Goal: Task Accomplishment & Management: Manage account settings

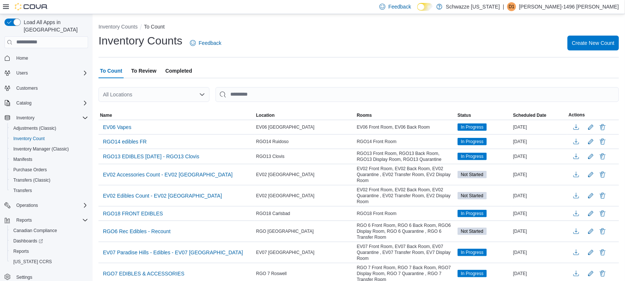
click at [186, 97] on div "All Locations" at bounding box center [154, 94] width 111 height 15
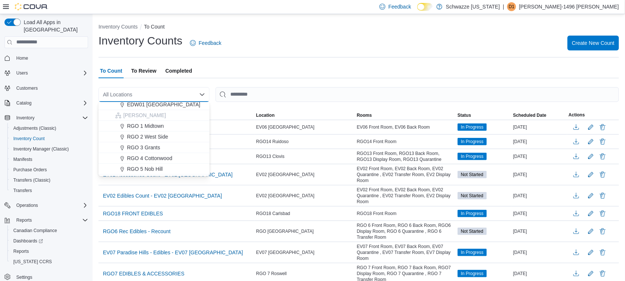
scroll to position [231, 0]
click at [174, 132] on span "RGO [GEOGRAPHIC_DATA]" at bounding box center [160, 133] width 67 height 7
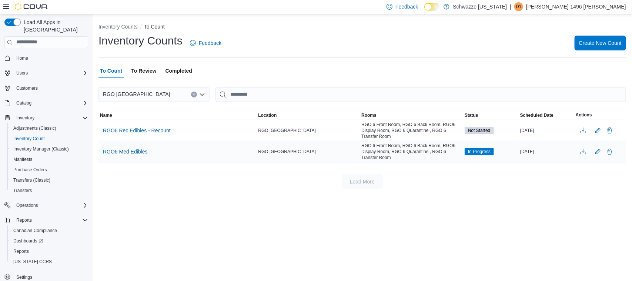
click at [223, 156] on div "RGO6 Med Edibles" at bounding box center [178, 151] width 158 height 14
click at [115, 153] on span "RGO6 Med Edibles" at bounding box center [125, 151] width 45 height 7
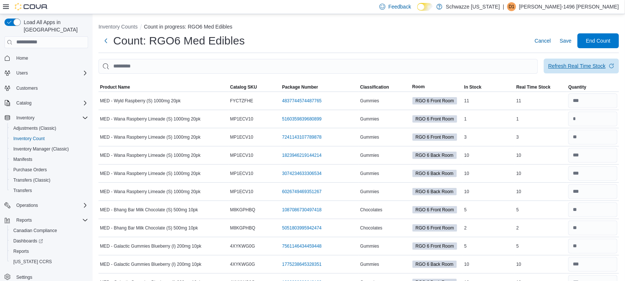
click at [571, 64] on div "Refresh Real Time Stock" at bounding box center [576, 65] width 57 height 7
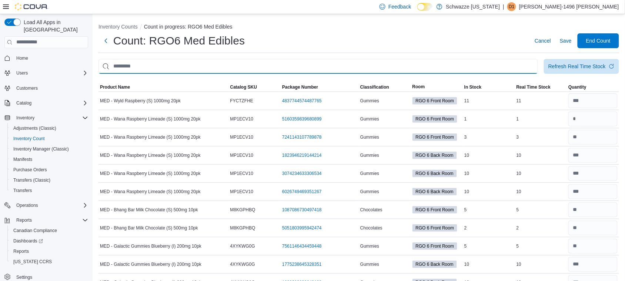
click at [440, 69] on input "This is a search bar. After typing your query, hit enter to filter the results …" at bounding box center [319, 66] width 440 height 15
type input "*******"
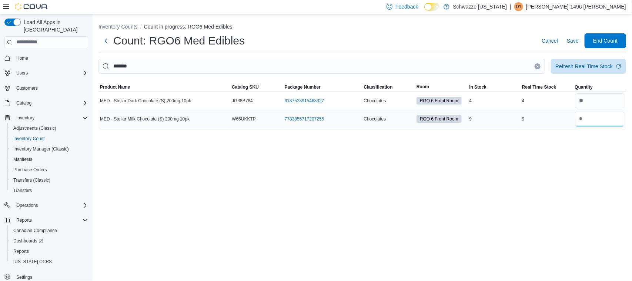
click at [591, 117] on input "number" at bounding box center [600, 118] width 50 height 15
type input "*"
click at [574, 45] on span "Save" at bounding box center [573, 40] width 12 height 15
click at [571, 40] on span "Save" at bounding box center [573, 40] width 12 height 7
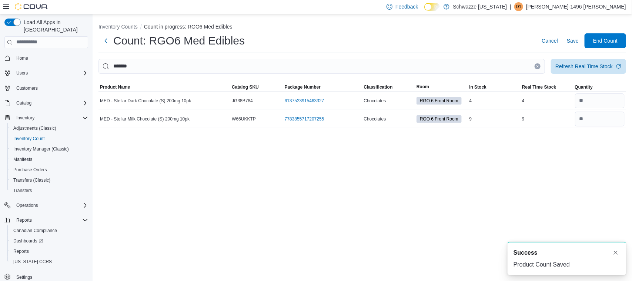
click at [535, 67] on button "Clear input" at bounding box center [538, 66] width 6 height 6
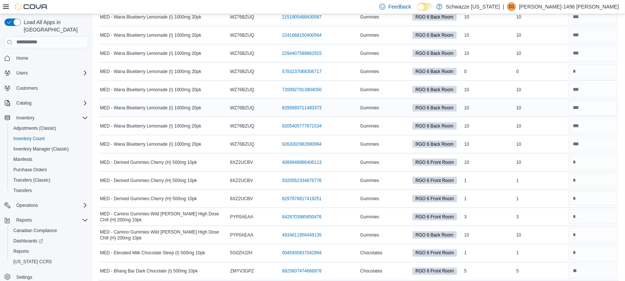
scroll to position [1018, 0]
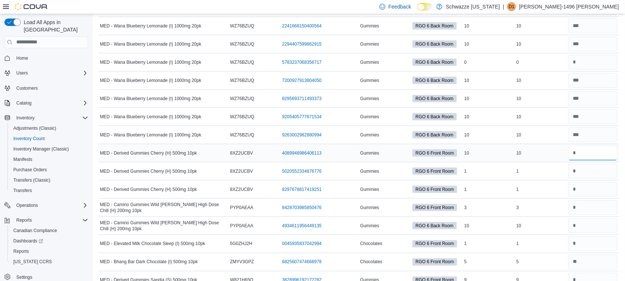
click at [591, 156] on input "number" at bounding box center [592, 153] width 49 height 15
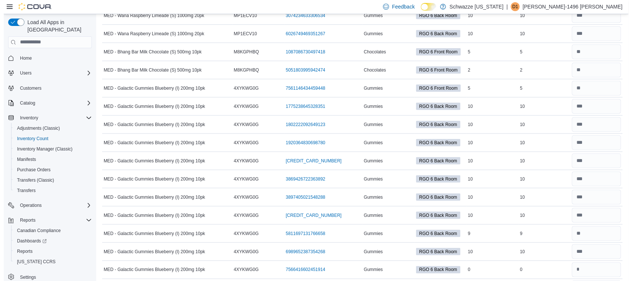
scroll to position [0, 0]
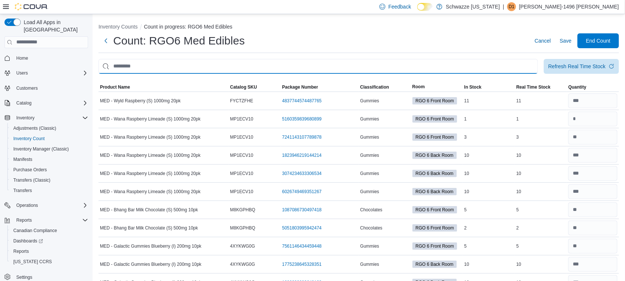
click at [314, 66] on input "This is a search bar. After typing your query, hit enter to filter the results …" at bounding box center [319, 66] width 440 height 15
type input "*******"
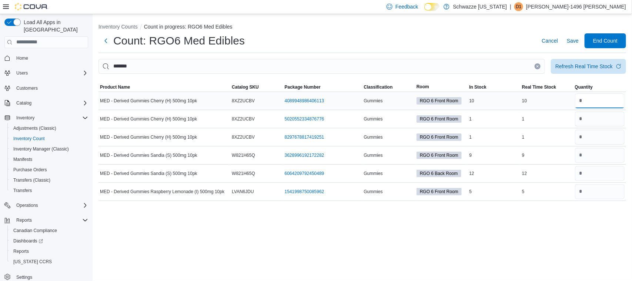
click at [601, 104] on input "number" at bounding box center [600, 100] width 50 height 15
drag, startPoint x: 602, startPoint y: 110, endPoint x: 503, endPoint y: 30, distance: 127.2
click at [503, 30] on ol "Inventory Counts Count in progress: RGO6 Med Edibles" at bounding box center [363, 27] width 528 height 9
click at [615, 106] on input "number" at bounding box center [600, 100] width 50 height 15
click at [586, 113] on input "number" at bounding box center [600, 118] width 50 height 15
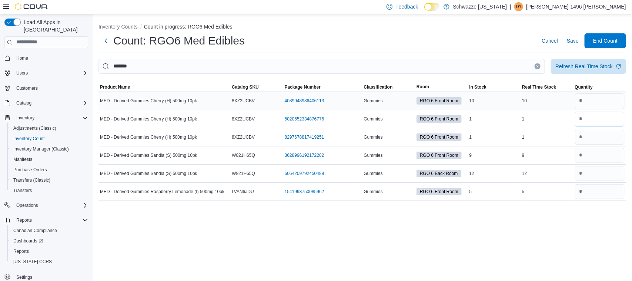
type input "*"
click at [588, 107] on input "number" at bounding box center [600, 100] width 50 height 15
type input "**"
click at [592, 131] on input "number" at bounding box center [600, 137] width 50 height 15
click at [593, 153] on input "number" at bounding box center [600, 155] width 50 height 15
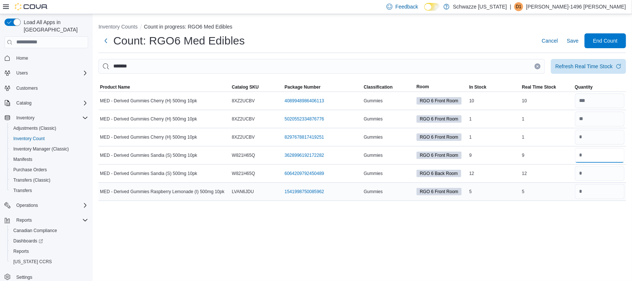
type input "*"
click at [605, 193] on input "number" at bounding box center [600, 191] width 50 height 15
type input "*"
click at [585, 175] on input "number" at bounding box center [600, 173] width 50 height 15
type input "**"
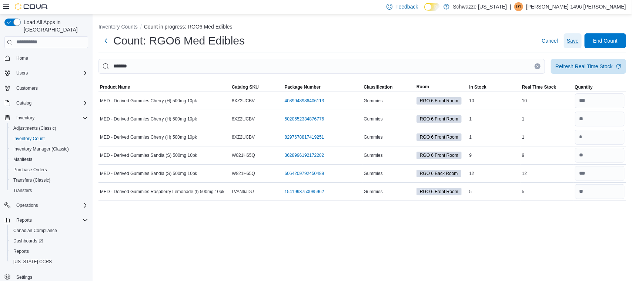
click at [574, 39] on span "Save" at bounding box center [573, 40] width 12 height 7
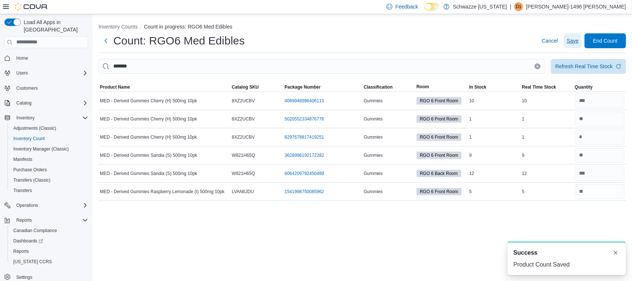
click at [571, 43] on span "Save" at bounding box center [573, 40] width 12 height 7
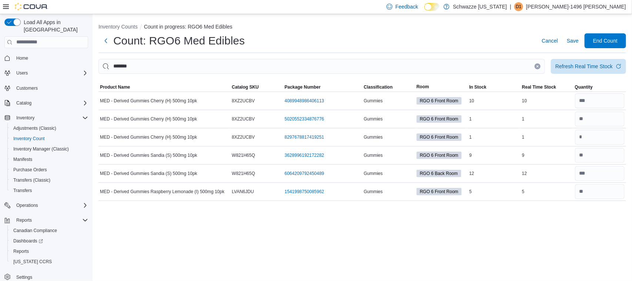
click at [539, 66] on icon "Clear input" at bounding box center [537, 66] width 3 height 3
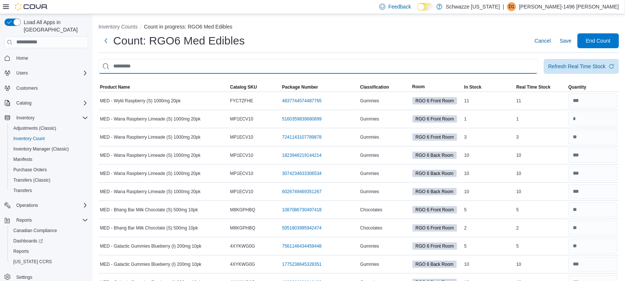
click at [490, 67] on input "This is a search bar. After typing your query, hit enter to filter the results …" at bounding box center [319, 66] width 440 height 15
type input "********"
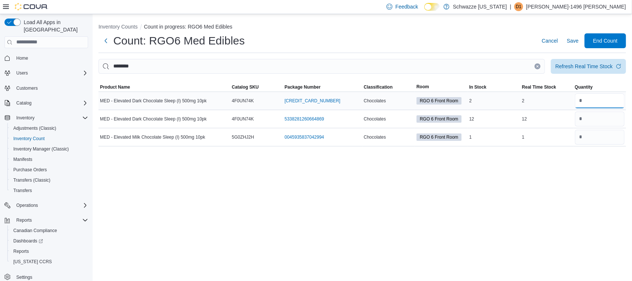
click at [595, 100] on input "number" at bounding box center [600, 100] width 50 height 15
type input "*"
click at [597, 118] on input "number" at bounding box center [600, 118] width 50 height 15
type input "**"
click at [580, 67] on div "Refresh Real Time Stock" at bounding box center [583, 65] width 57 height 7
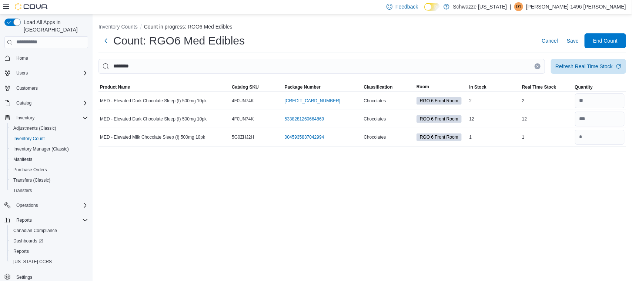
click at [563, 166] on div "Inventory Counts Count in progress: RGO6 Med Edibles Count: RGO6 Med Edibles Ca…" at bounding box center [363, 147] width 540 height 267
click at [591, 136] on input "number" at bounding box center [600, 137] width 50 height 15
type input "*"
click at [573, 41] on span "Save" at bounding box center [573, 40] width 12 height 7
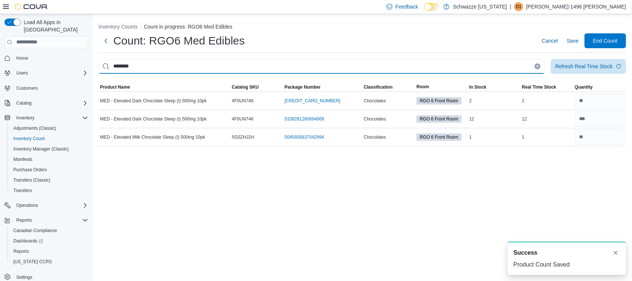
click at [523, 67] on input "********" at bounding box center [322, 66] width 447 height 15
type input "*"
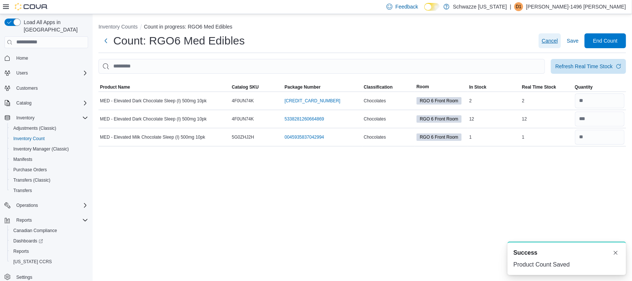
click at [554, 43] on span "Cancel" at bounding box center [550, 40] width 16 height 7
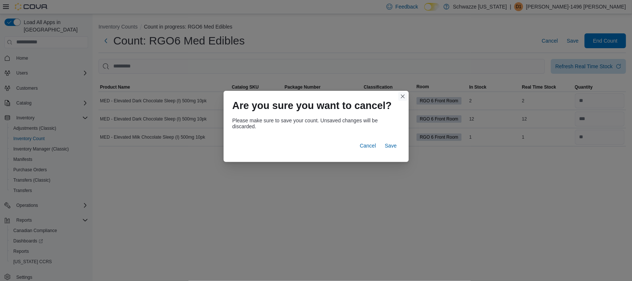
click at [404, 97] on button "Closes this modal window" at bounding box center [402, 96] width 9 height 9
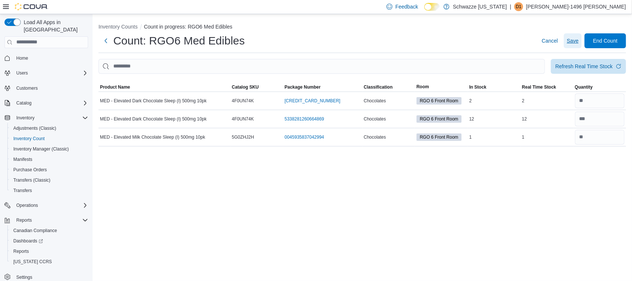
click at [572, 43] on span "Save" at bounding box center [573, 40] width 12 height 7
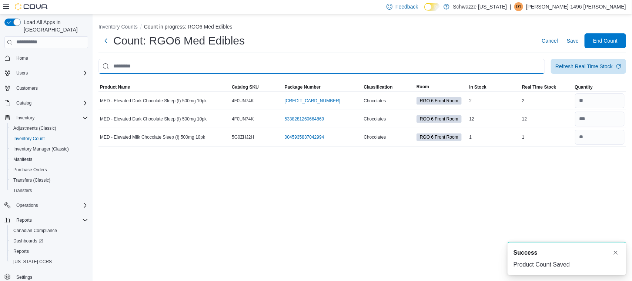
click at [421, 69] on input "This is a search bar. After typing your query, hit enter to filter the results …" at bounding box center [322, 66] width 447 height 15
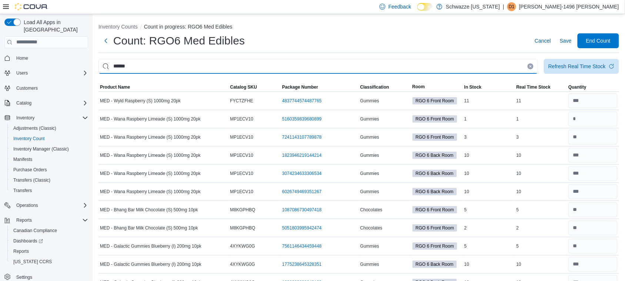
type input "******"
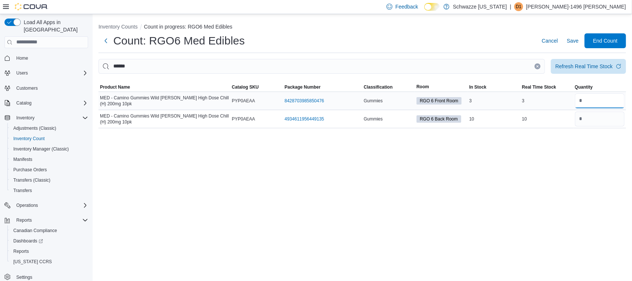
click at [593, 106] on input "number" at bounding box center [600, 100] width 50 height 15
type input "*"
click at [606, 118] on input "number" at bounding box center [600, 118] width 50 height 15
type input "**"
click at [570, 40] on span "Save" at bounding box center [573, 40] width 12 height 7
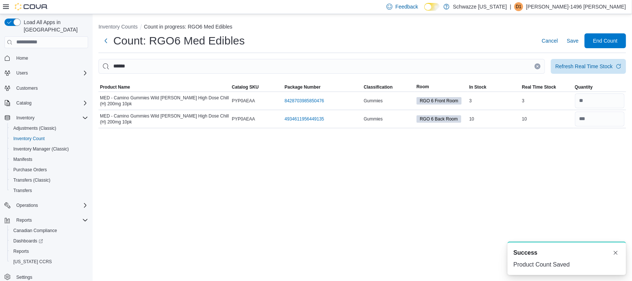
click at [536, 67] on icon "Clear input" at bounding box center [537, 66] width 3 height 3
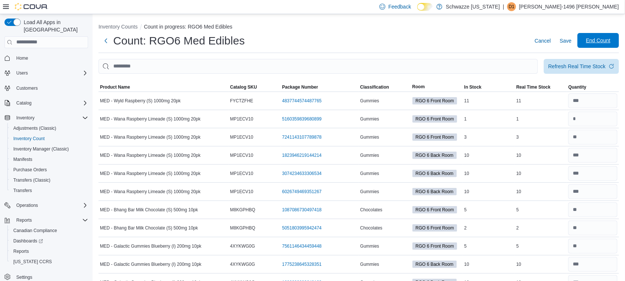
click at [599, 38] on span "End Count" at bounding box center [598, 40] width 24 height 7
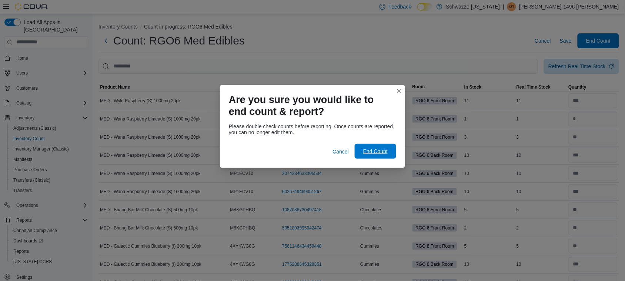
click at [387, 154] on span "End Count" at bounding box center [375, 151] width 33 height 15
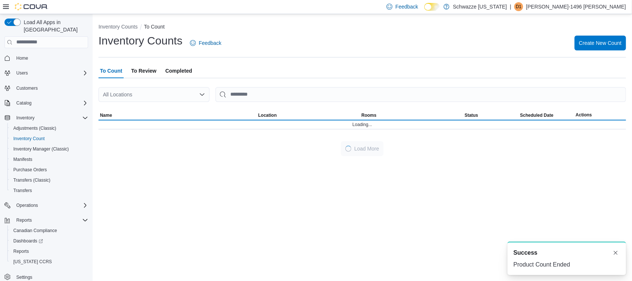
click at [199, 93] on div "All Locations" at bounding box center [154, 94] width 111 height 15
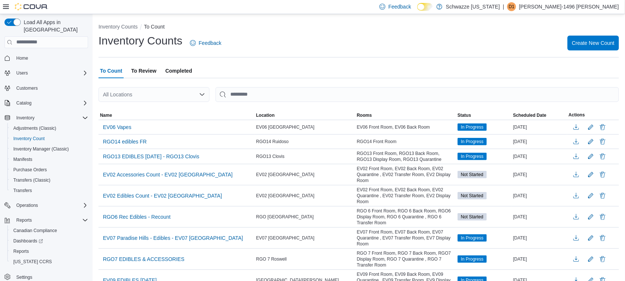
click at [198, 94] on div "All Locations" at bounding box center [154, 94] width 111 height 15
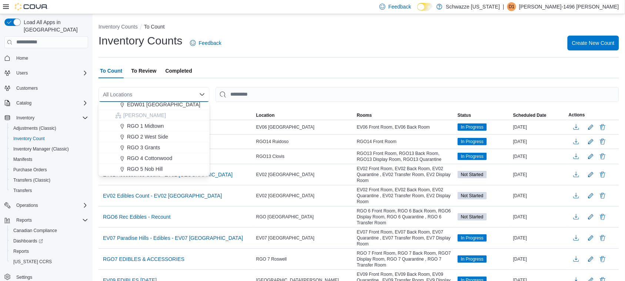
scroll to position [231, 0]
click at [187, 131] on div "RGO [GEOGRAPHIC_DATA]" at bounding box center [158, 133] width 93 height 7
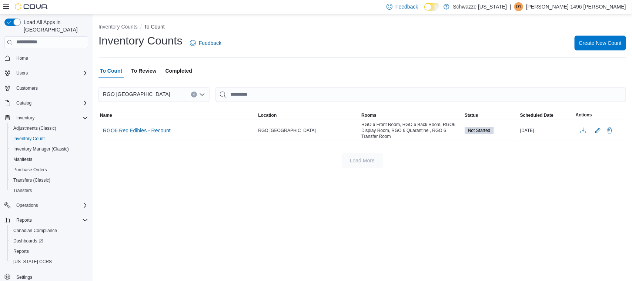
click at [147, 71] on span "To Review" at bounding box center [143, 70] width 25 height 15
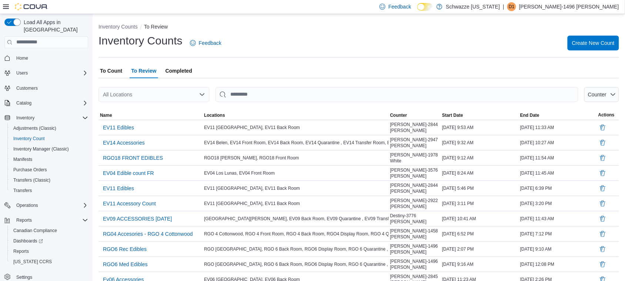
click at [150, 93] on div "All Locations" at bounding box center [154, 94] width 111 height 15
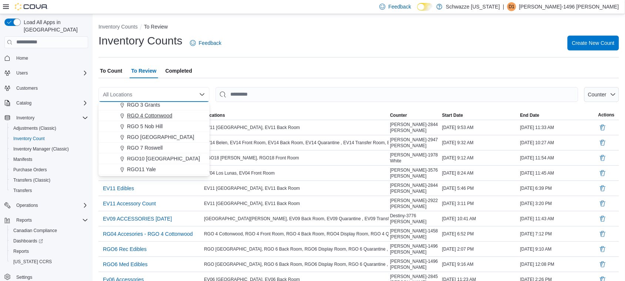
scroll to position [231, 0]
click at [178, 131] on span "RGO [GEOGRAPHIC_DATA]" at bounding box center [160, 133] width 67 height 7
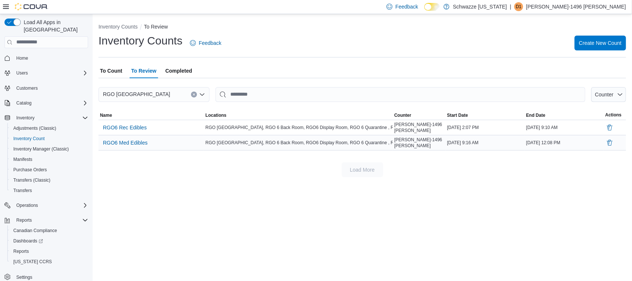
click at [256, 143] on div "RGO [GEOGRAPHIC_DATA], RGO 6 Back Room, RGO6 Display Room, RGO 6 Quarantine , R…" at bounding box center [298, 142] width 189 height 9
click at [134, 143] on span "RGO6 Med Edibles" at bounding box center [125, 142] width 45 height 7
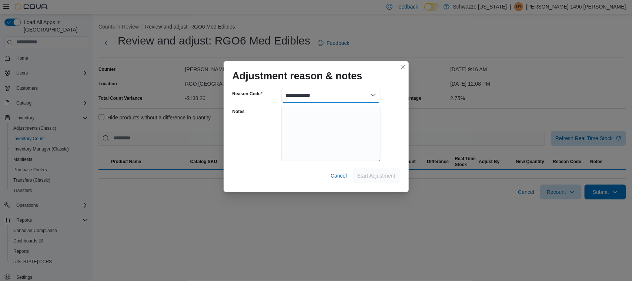
click at [320, 95] on select "**********" at bounding box center [330, 95] width 99 height 15
click at [363, 94] on select "**********" at bounding box center [330, 95] width 99 height 15
click at [368, 94] on select "**********" at bounding box center [330, 95] width 99 height 15
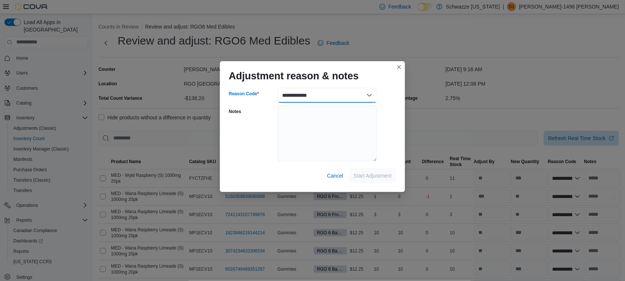
select select "**********"
click at [278, 88] on select "**********" at bounding box center [327, 95] width 99 height 15
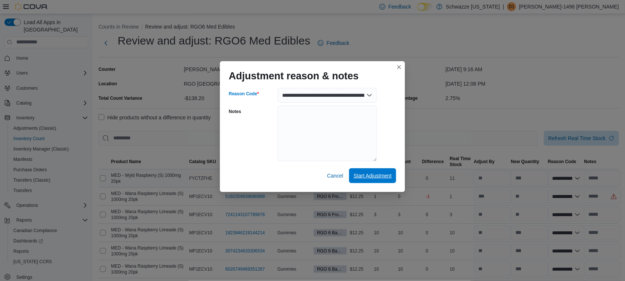
click at [366, 172] on span "Start Adjustment" at bounding box center [373, 175] width 38 height 7
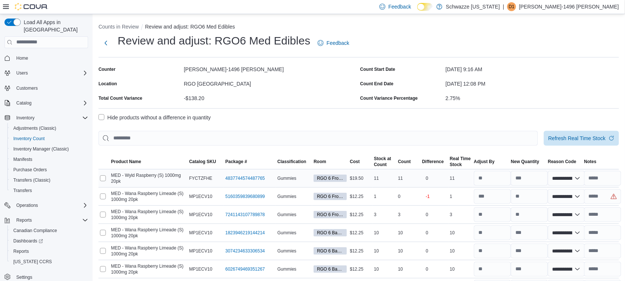
select select "**********"
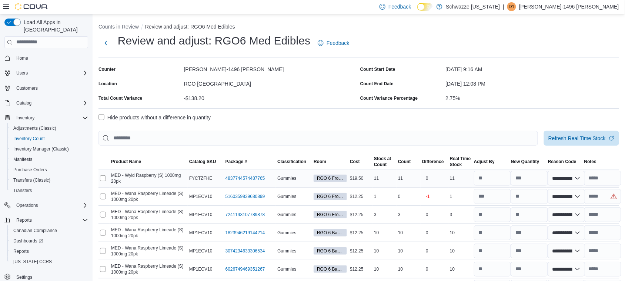
select select "**********"
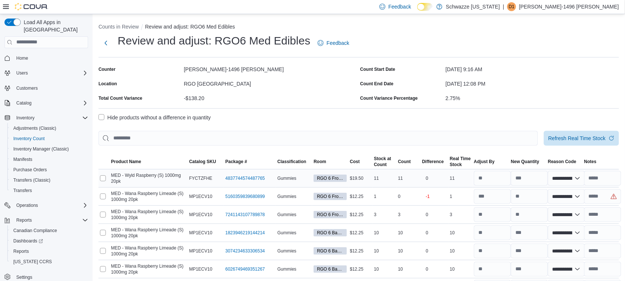
select select "**********"
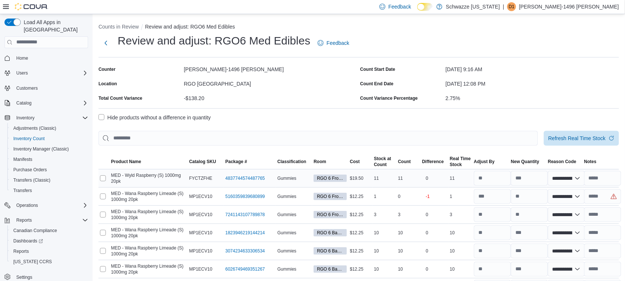
select select "**********"
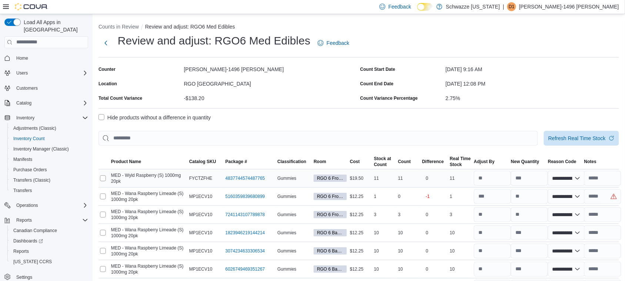
select select "**********"
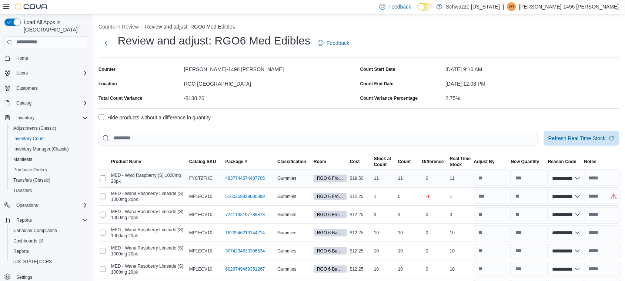
select select "**********"
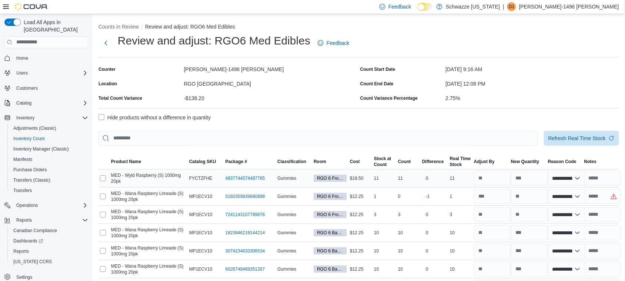
select select "**********"
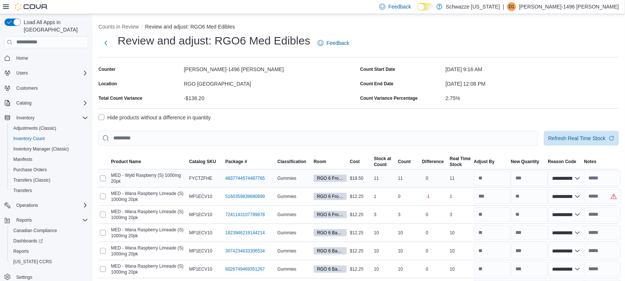
select select "**********"
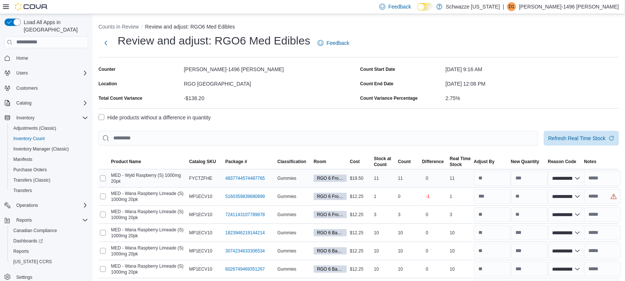
select select "**********"
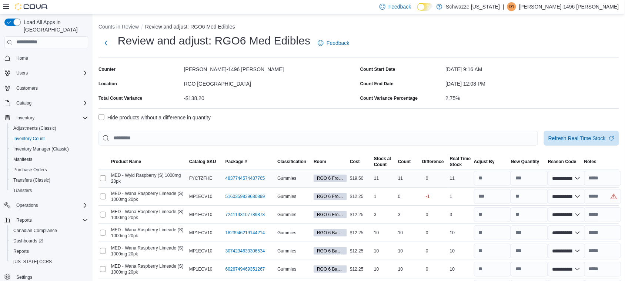
select select "**********"
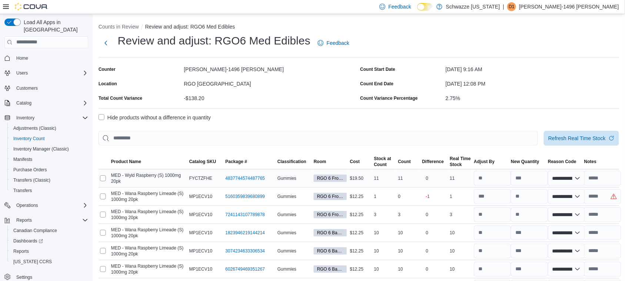
select select "**********"
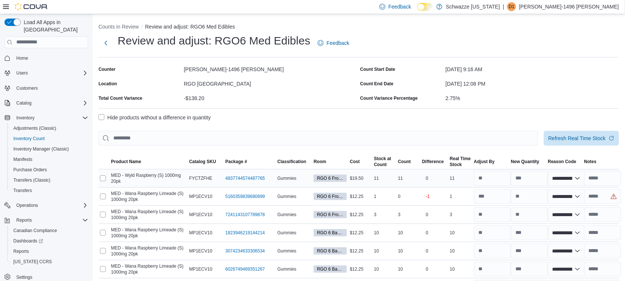
select select "**********"
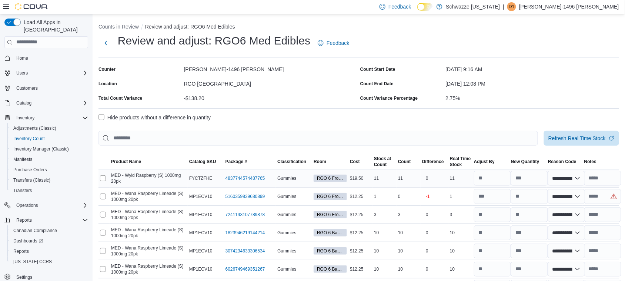
select select "**********"
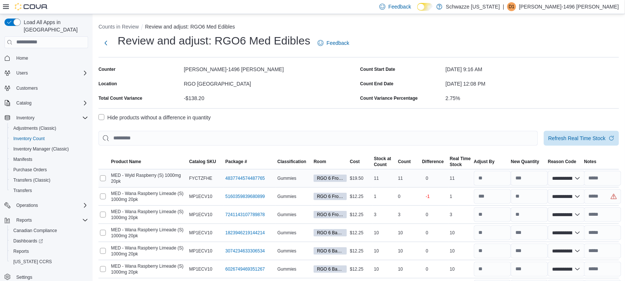
select select "**********"
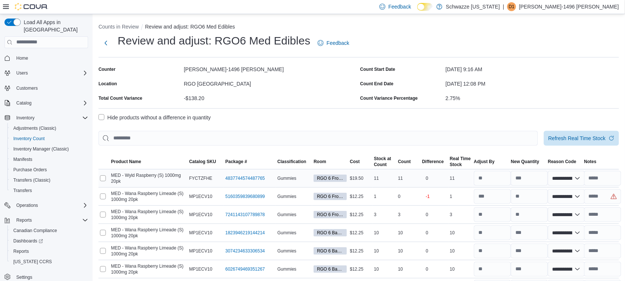
select select "**********"
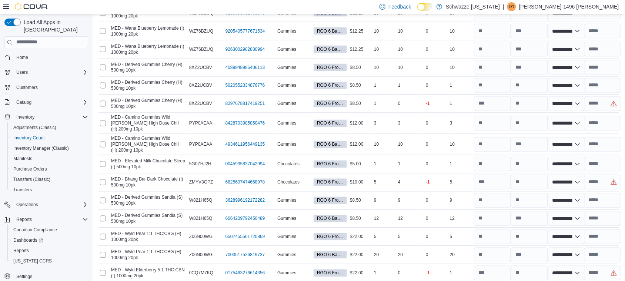
scroll to position [1245, 0]
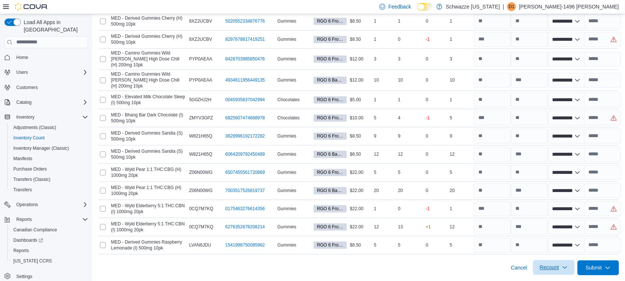
click at [559, 268] on span "Recount" at bounding box center [549, 267] width 19 height 7
click at [560, 249] on span "Recount all with differences" at bounding box center [561, 249] width 63 height 7
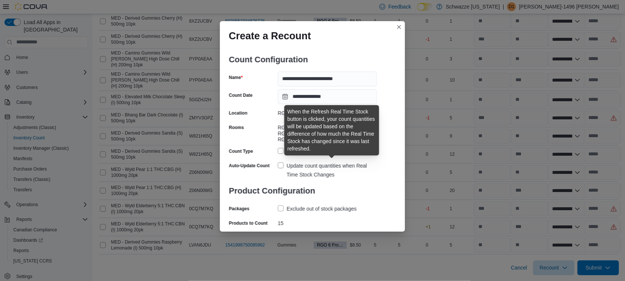
scroll to position [17, 0]
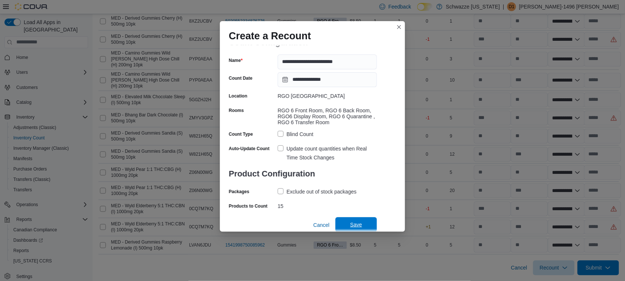
click at [365, 224] on span "Save" at bounding box center [356, 224] width 33 height 15
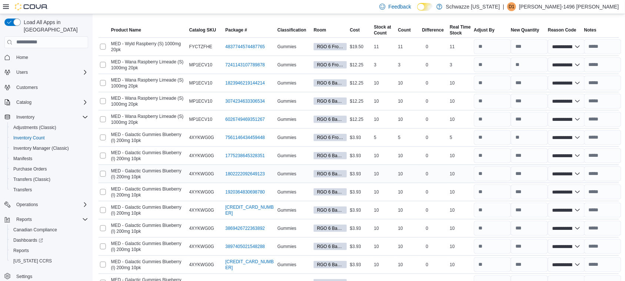
scroll to position [0, 0]
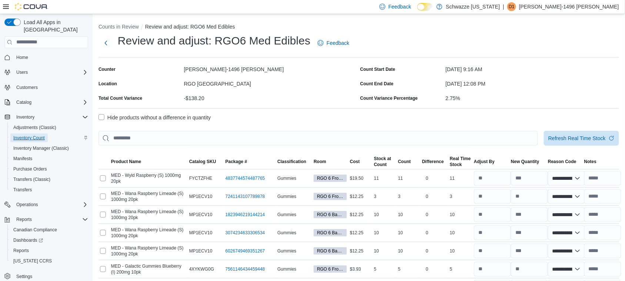
click at [38, 135] on span "Inventory Count" at bounding box center [28, 138] width 31 height 6
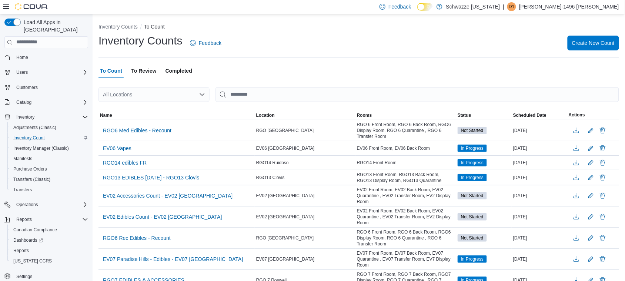
click at [186, 93] on div "All Locations" at bounding box center [154, 94] width 111 height 15
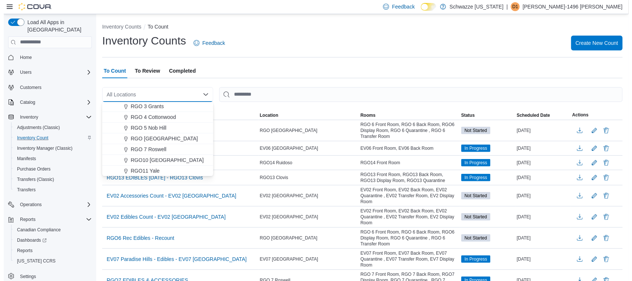
scroll to position [231, 0]
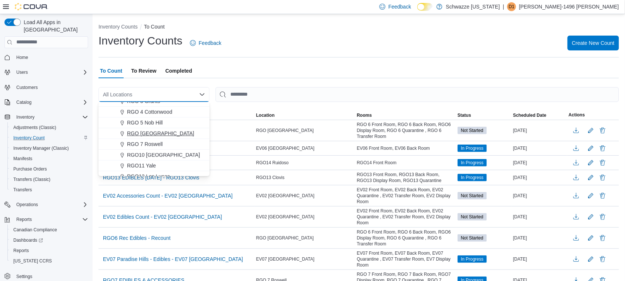
click at [178, 134] on span "RGO [GEOGRAPHIC_DATA]" at bounding box center [160, 133] width 67 height 7
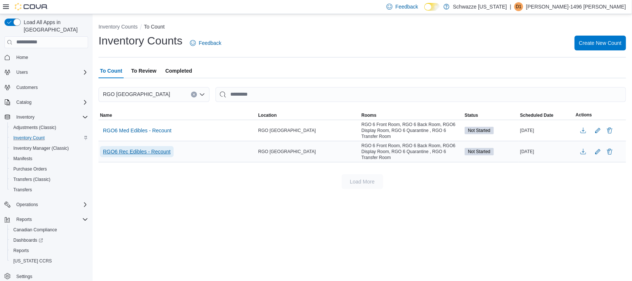
click at [150, 150] on span "RGO6 Rec Edibles - Recount" at bounding box center [137, 151] width 68 height 7
click at [156, 149] on span "RGO6 Rec Edibles - Recount" at bounding box center [137, 151] width 68 height 7
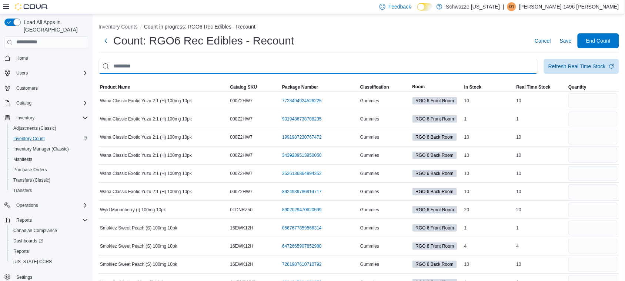
click at [237, 60] on input "This is a search bar. After typing your query, hit enter to filter the results …" at bounding box center [319, 66] width 440 height 15
type input "****"
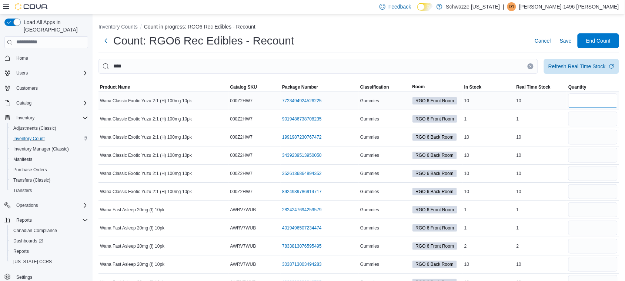
click at [581, 95] on input "number" at bounding box center [592, 100] width 49 height 15
click at [592, 186] on input "number" at bounding box center [592, 191] width 49 height 15
type input "**"
click at [585, 100] on input "number" at bounding box center [592, 100] width 49 height 15
click at [604, 138] on input "number" at bounding box center [592, 137] width 49 height 15
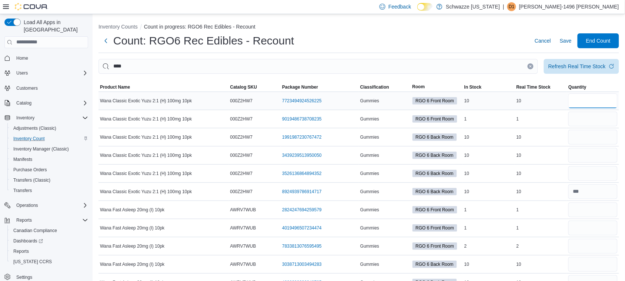
click at [597, 93] on input "number" at bounding box center [592, 100] width 49 height 15
type input "**"
click at [595, 137] on input "number" at bounding box center [592, 137] width 49 height 15
type input "**"
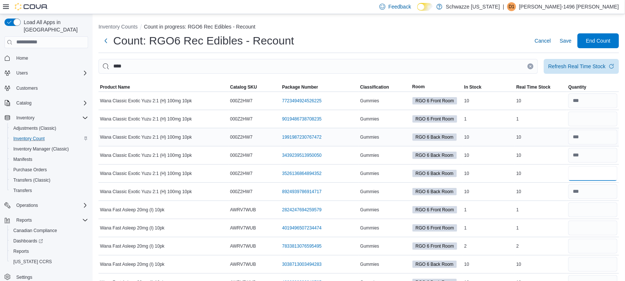
type input "**"
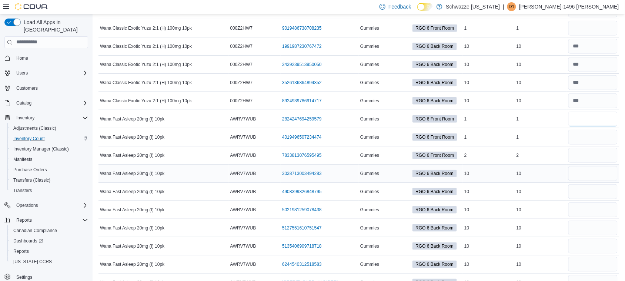
scroll to position [93, 0]
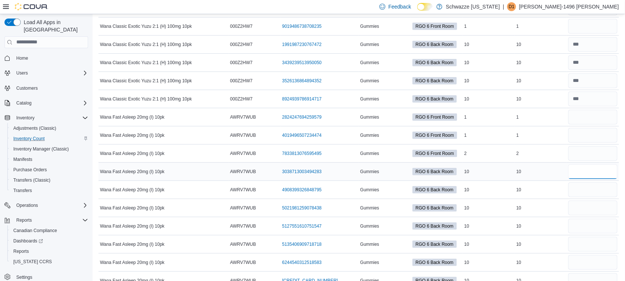
click at [604, 171] on input "number" at bounding box center [592, 171] width 49 height 15
type input "*"
click at [597, 169] on input "number" at bounding box center [592, 171] width 49 height 15
type input "**"
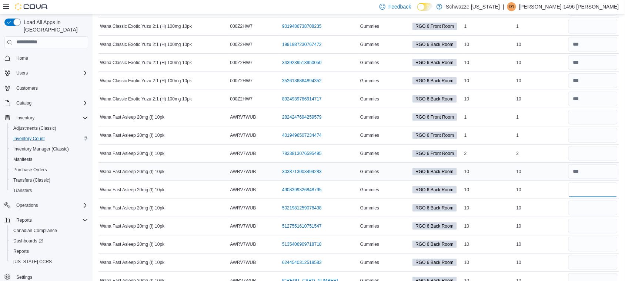
type input "**"
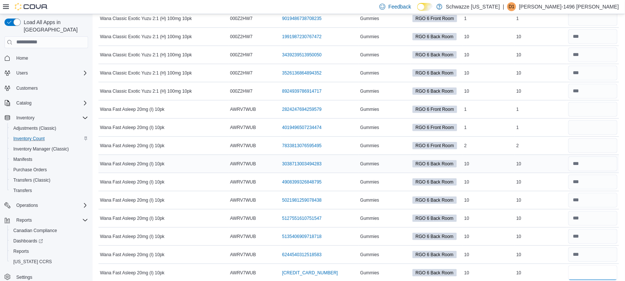
type input "**"
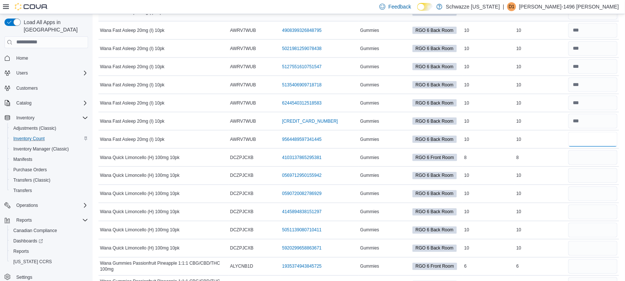
type input "**"
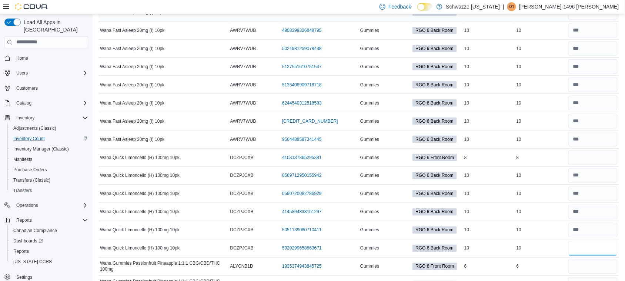
type input "**"
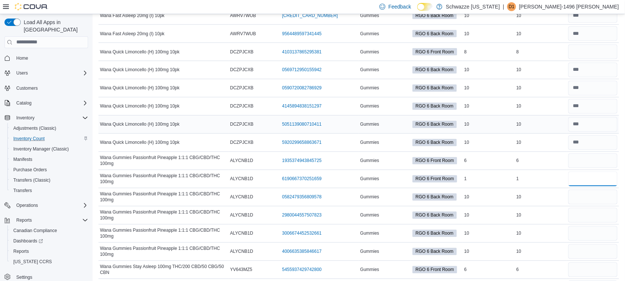
scroll to position [404, 0]
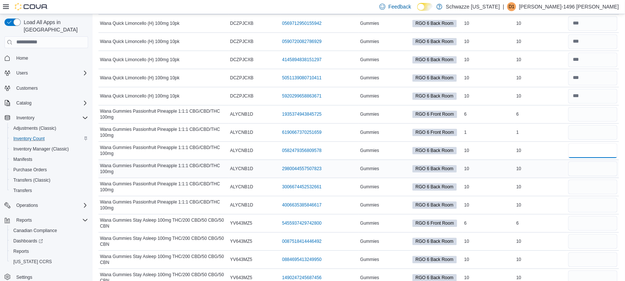
type input "**"
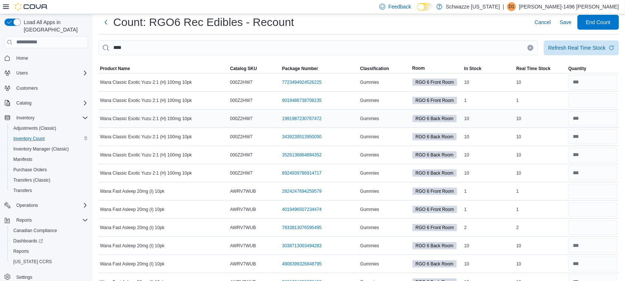
scroll to position [0, 0]
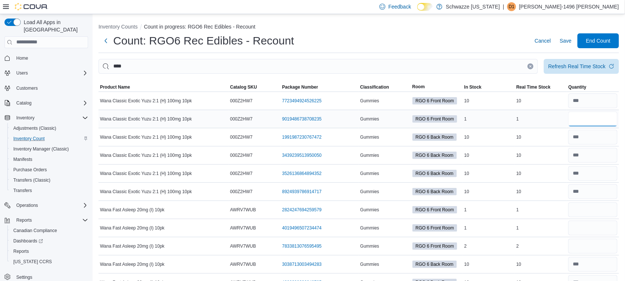
click at [592, 121] on input "number" at bounding box center [592, 118] width 49 height 15
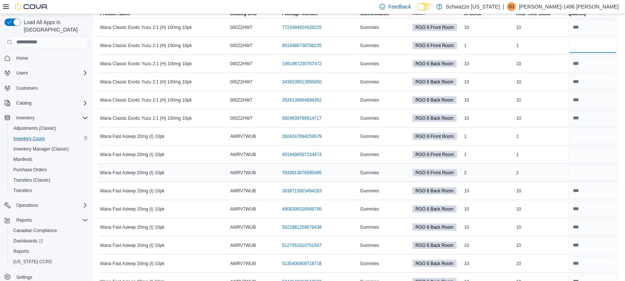
scroll to position [93, 0]
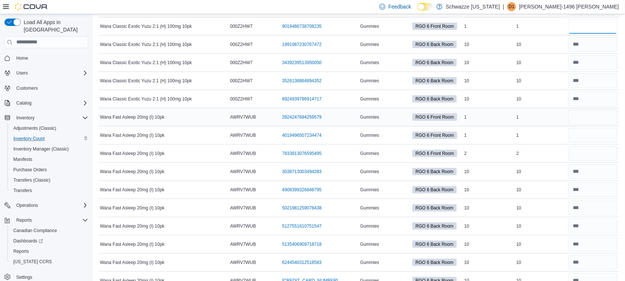
type input "*"
click at [591, 121] on input "number" at bounding box center [592, 117] width 49 height 15
type input "*"
click at [605, 137] on input "number" at bounding box center [592, 135] width 49 height 15
type input "*"
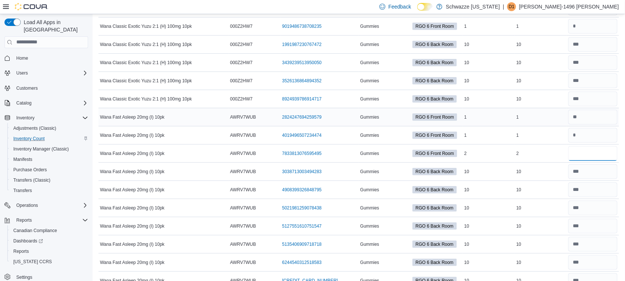
type input "*"
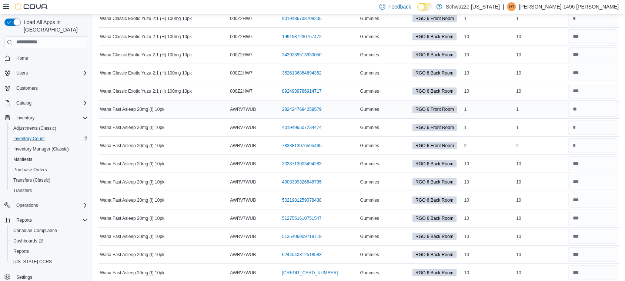
scroll to position [252, 0]
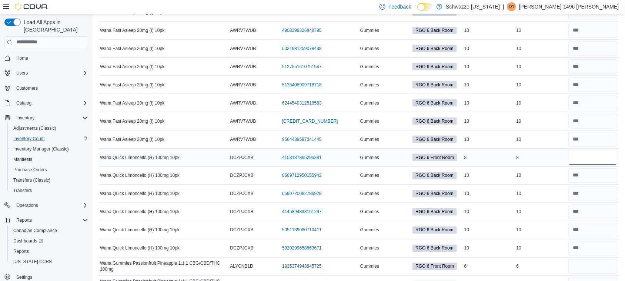
click at [587, 155] on input "number" at bounding box center [592, 157] width 49 height 15
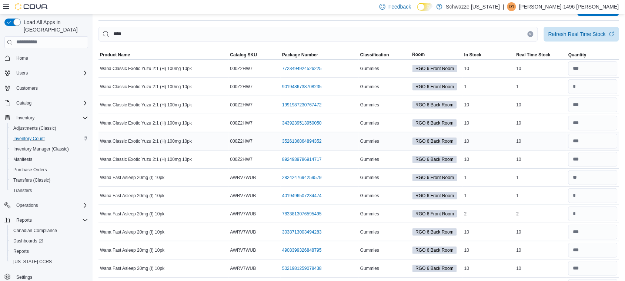
scroll to position [0, 0]
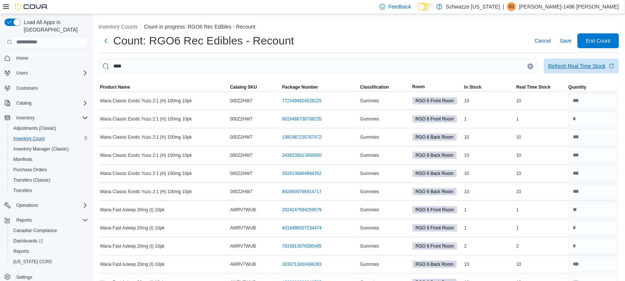
drag, startPoint x: 564, startPoint y: 63, endPoint x: 565, endPoint y: 69, distance: 5.4
click at [564, 63] on div "Refresh Real Time Stock" at bounding box center [576, 65] width 57 height 7
click at [571, 64] on div "Refresh Real Time Stock" at bounding box center [576, 65] width 57 height 7
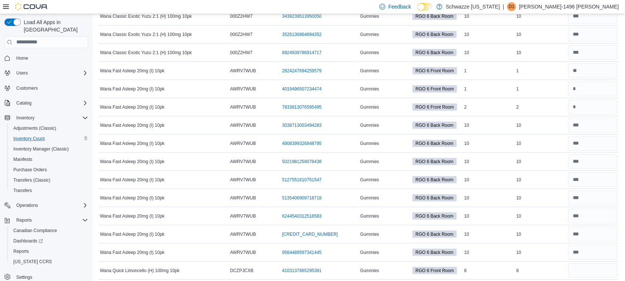
scroll to position [278, 0]
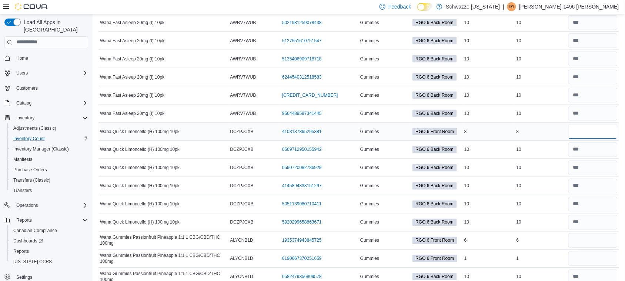
click at [600, 130] on input "number" at bounding box center [592, 131] width 49 height 15
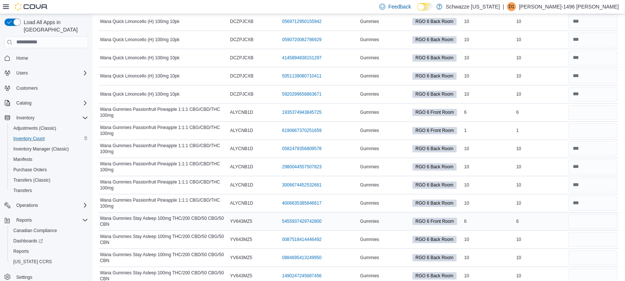
scroll to position [417, 0]
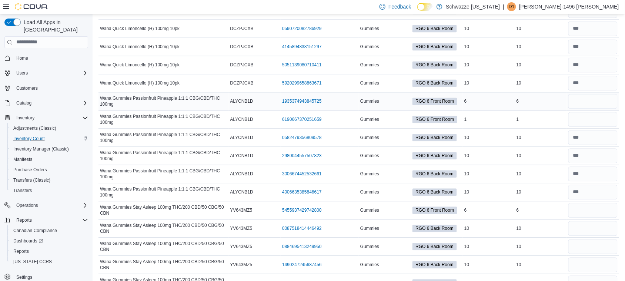
type input "*"
click at [589, 102] on input "number" at bounding box center [592, 101] width 49 height 15
type input "*"
click at [584, 126] on input "number" at bounding box center [592, 119] width 49 height 15
type input "*"
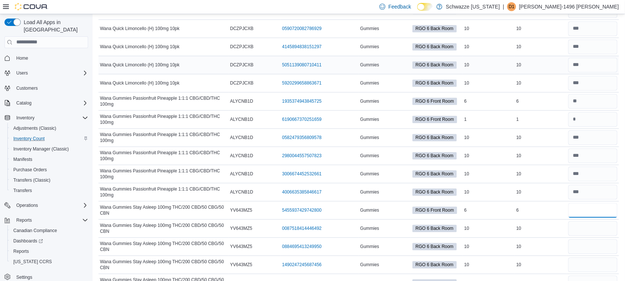
type input "*"
type input "**"
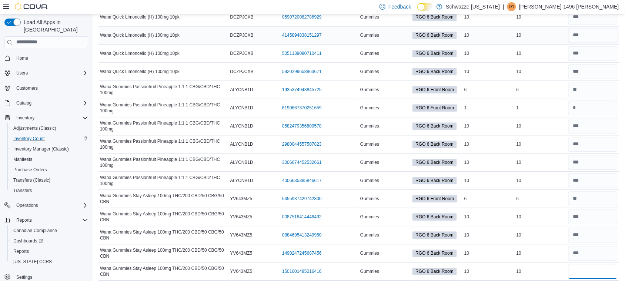
scroll to position [528, 0]
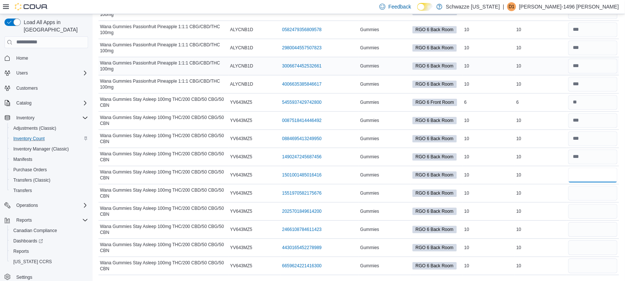
type input "**"
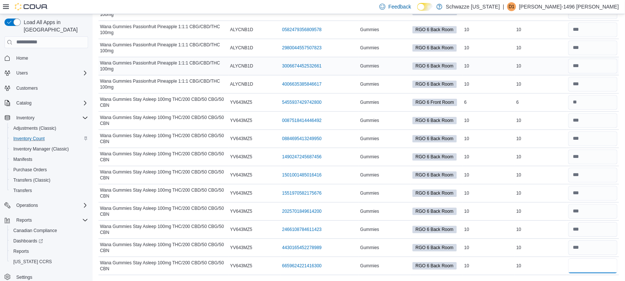
type input "**"
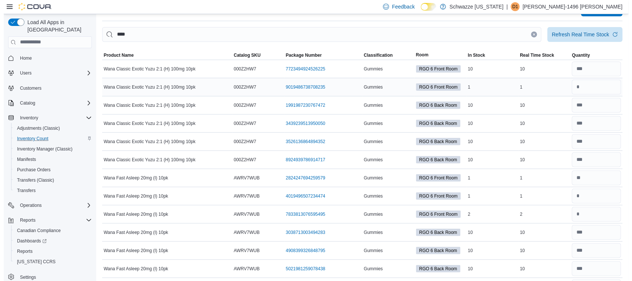
scroll to position [0, 0]
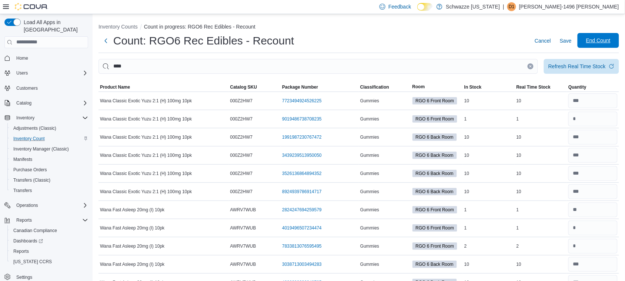
click at [602, 38] on span "End Count" at bounding box center [598, 40] width 24 height 7
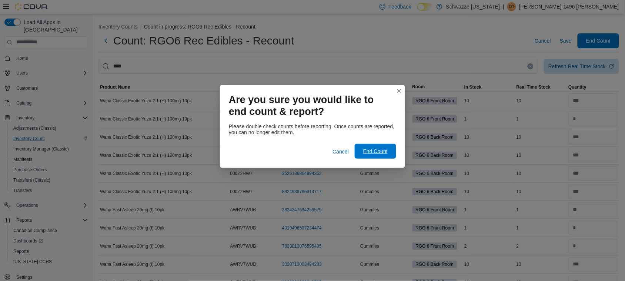
click at [377, 152] on span "End Count" at bounding box center [375, 150] width 24 height 7
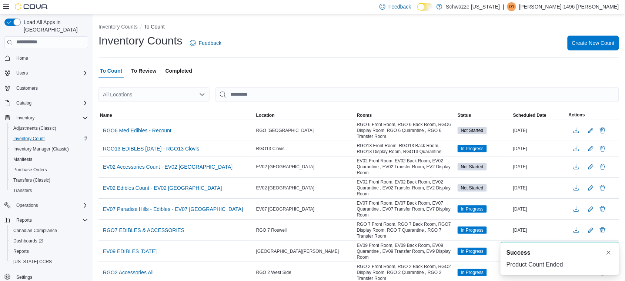
click at [185, 94] on div "All Locations" at bounding box center [154, 94] width 111 height 15
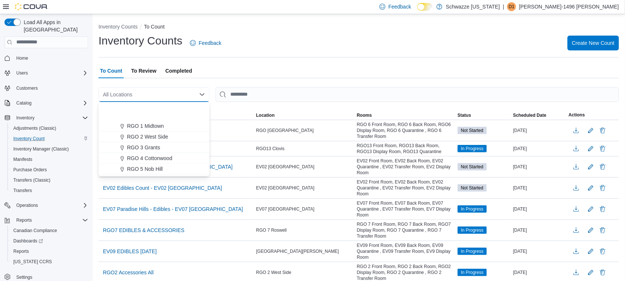
scroll to position [231, 0]
click at [179, 133] on span "RGO [GEOGRAPHIC_DATA]" at bounding box center [160, 133] width 67 height 7
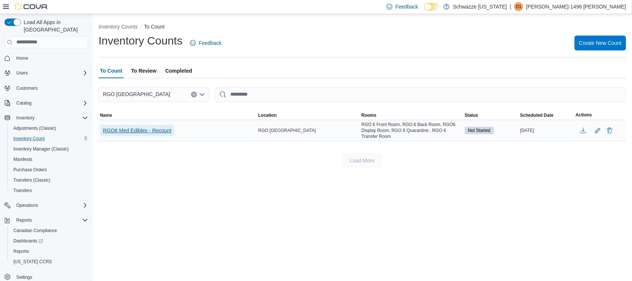
click at [174, 130] on button "RGO6 Med Edibles - Recount" at bounding box center [137, 130] width 74 height 11
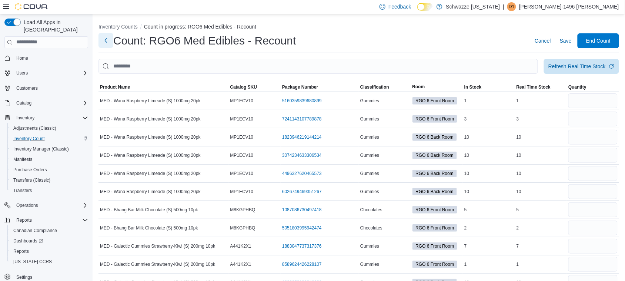
click at [105, 39] on button "Next" at bounding box center [106, 40] width 15 height 15
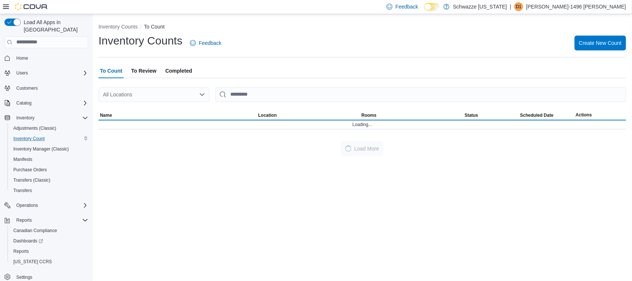
click at [135, 91] on div "All Locations" at bounding box center [154, 94] width 111 height 15
click at [136, 94] on div "All Locations" at bounding box center [154, 94] width 111 height 15
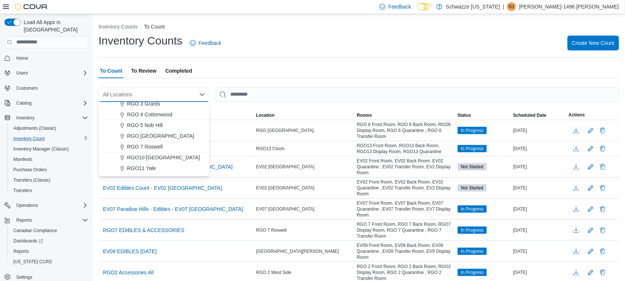
scroll to position [231, 0]
click at [184, 134] on span "RGO [GEOGRAPHIC_DATA]" at bounding box center [160, 133] width 67 height 7
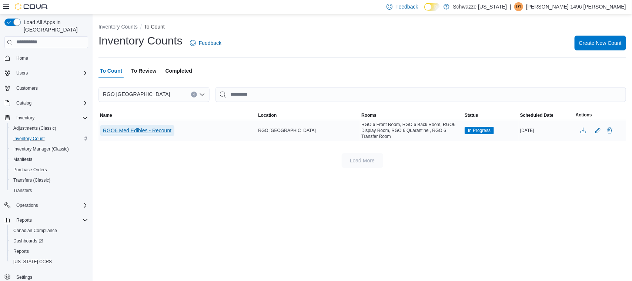
click at [165, 132] on span "RGO6 Med Edibles - Recount" at bounding box center [137, 130] width 69 height 7
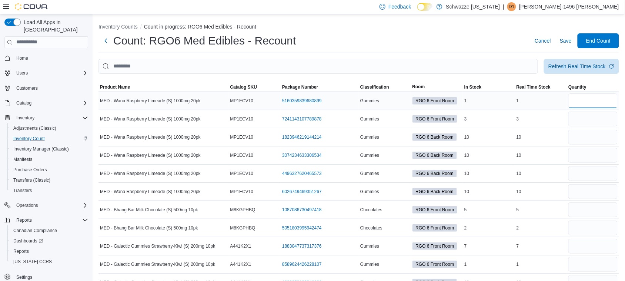
click at [605, 103] on input "number" at bounding box center [592, 100] width 49 height 15
click at [592, 60] on span "Refresh Real Time Stock" at bounding box center [581, 66] width 66 height 15
click at [597, 121] on input "number" at bounding box center [592, 118] width 49 height 15
type input "*"
click at [595, 99] on input "number" at bounding box center [592, 100] width 49 height 15
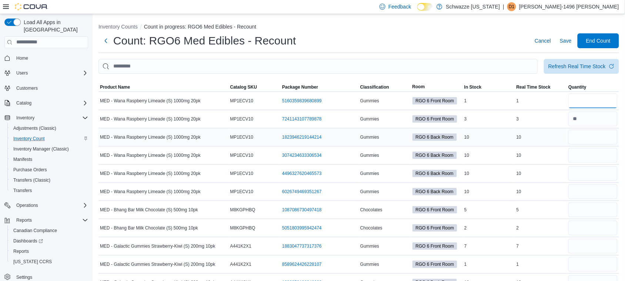
type input "*"
click at [604, 130] on input "number" at bounding box center [592, 137] width 49 height 15
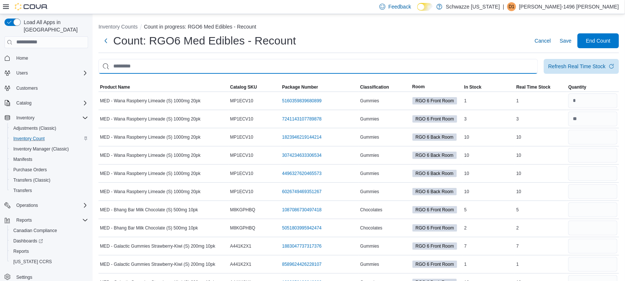
click at [433, 65] on input "This is a search bar. After typing your query, hit enter to filter the results …" at bounding box center [319, 66] width 440 height 15
type input "****"
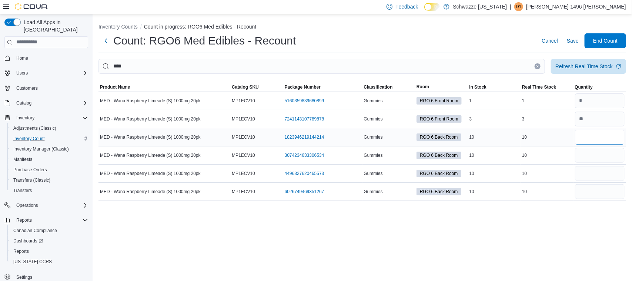
click at [602, 134] on input "number" at bounding box center [600, 137] width 50 height 15
type input "**"
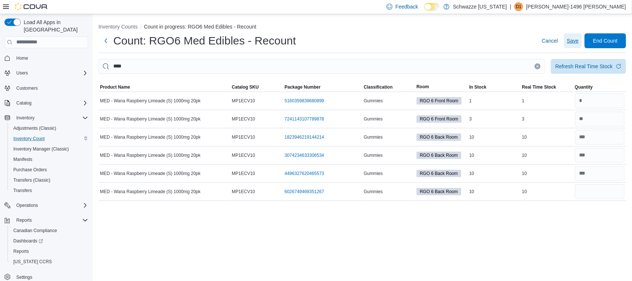
click at [575, 38] on span "Save" at bounding box center [573, 40] width 12 height 7
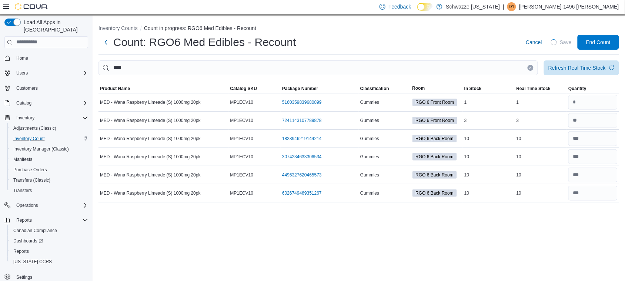
click at [532, 66] on icon "Clear input" at bounding box center [530, 67] width 3 height 3
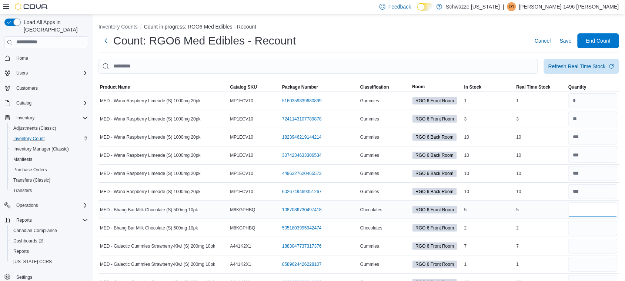
click at [582, 215] on input "number" at bounding box center [592, 209] width 49 height 15
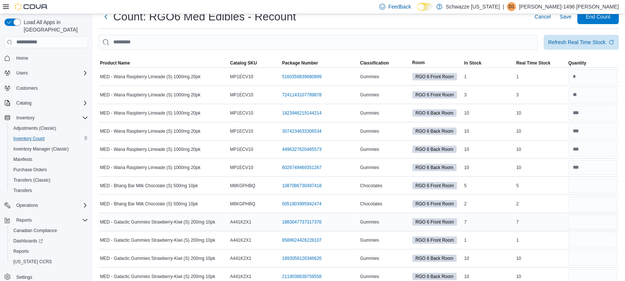
scroll to position [46, 0]
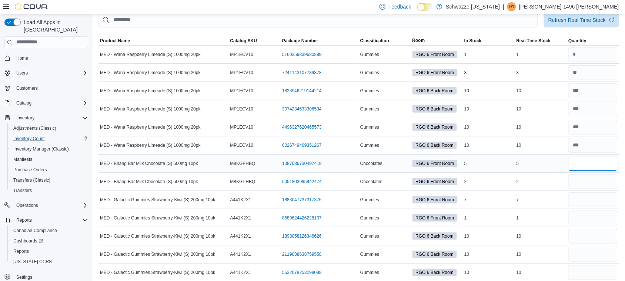
click at [595, 157] on input "number" at bounding box center [592, 163] width 49 height 15
type input "*"
click at [591, 178] on input "number" at bounding box center [592, 181] width 49 height 15
click at [596, 173] on div "*" at bounding box center [593, 182] width 52 height 18
click at [595, 167] on input "number" at bounding box center [592, 163] width 49 height 15
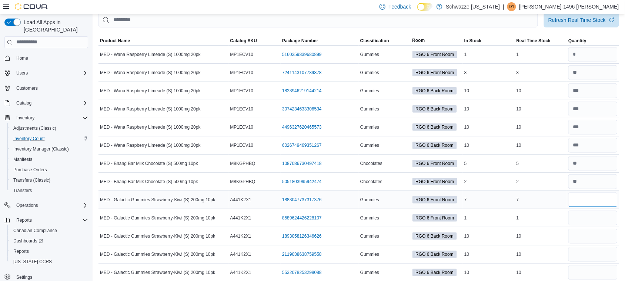
click at [583, 199] on input "number" at bounding box center [592, 199] width 49 height 15
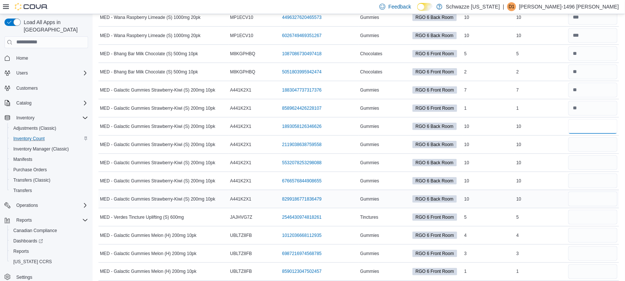
scroll to position [139, 0]
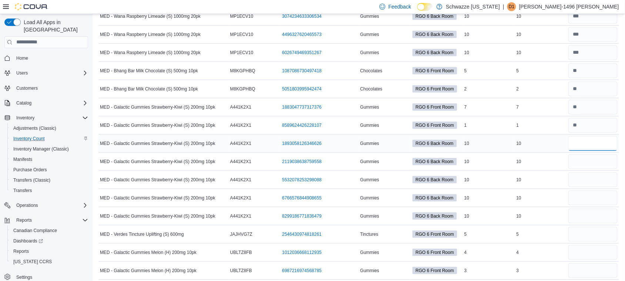
click at [594, 145] on input "number" at bounding box center [592, 143] width 49 height 15
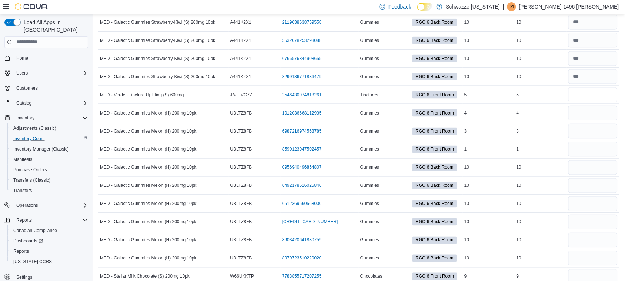
scroll to position [278, 0]
click at [581, 98] on input "number" at bounding box center [592, 95] width 49 height 15
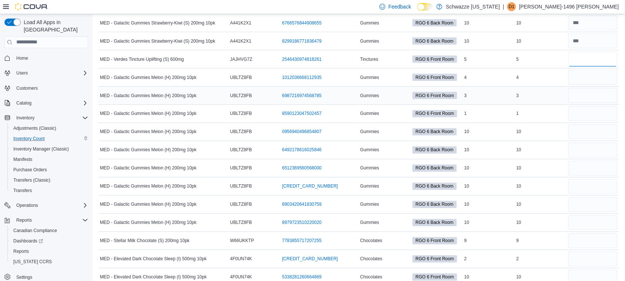
scroll to position [324, 0]
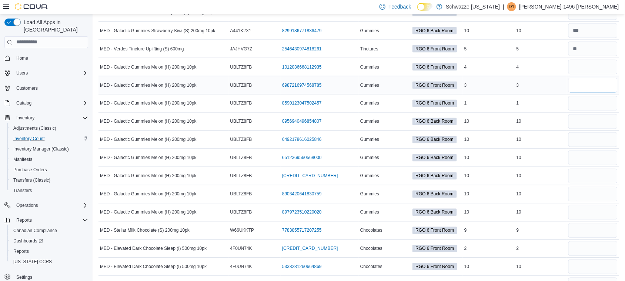
click at [589, 84] on input "number" at bounding box center [592, 85] width 49 height 15
click at [595, 71] on input "number" at bounding box center [592, 67] width 49 height 15
click at [590, 99] on input "number" at bounding box center [592, 103] width 49 height 15
click at [595, 121] on input "number" at bounding box center [592, 121] width 49 height 15
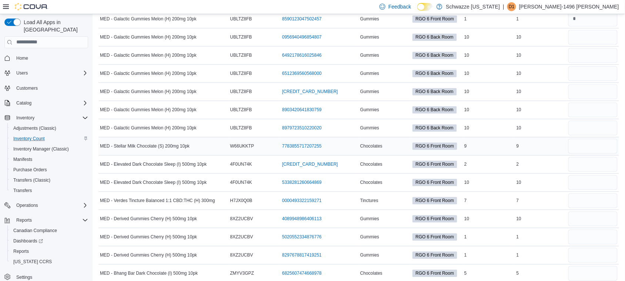
scroll to position [362, 0]
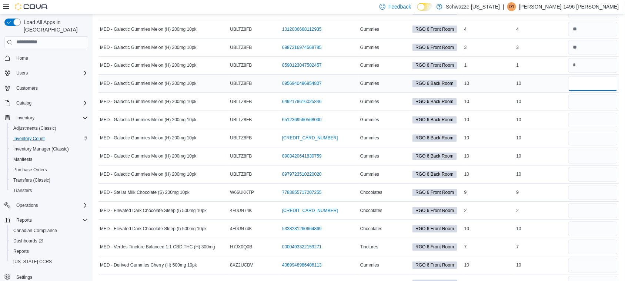
click at [595, 86] on input "number" at bounding box center [592, 83] width 49 height 15
click at [603, 104] on input "number" at bounding box center [592, 101] width 49 height 15
click at [599, 86] on input "number" at bounding box center [592, 83] width 49 height 15
click at [595, 120] on input "number" at bounding box center [592, 120] width 49 height 15
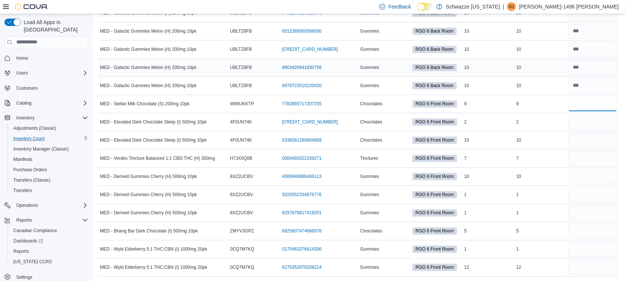
scroll to position [454, 0]
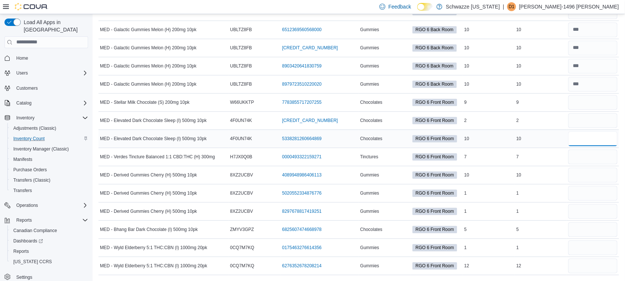
click at [581, 139] on input "number" at bounding box center [592, 138] width 49 height 15
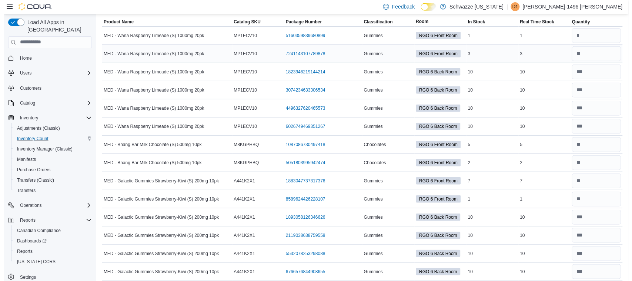
scroll to position [0, 0]
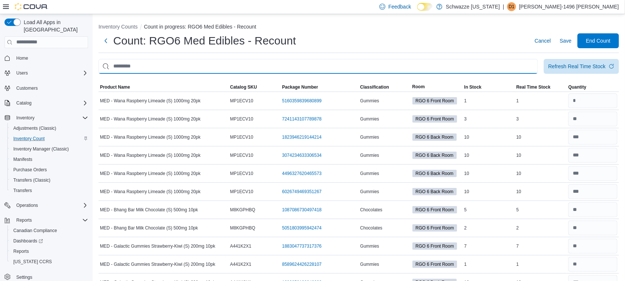
click at [223, 63] on input "This is a search bar. After typing your query, hit enter to filter the results …" at bounding box center [319, 66] width 440 height 15
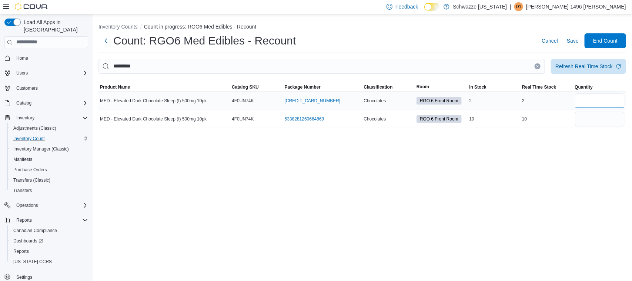
click at [598, 98] on input "number" at bounding box center [600, 100] width 50 height 15
click at [577, 38] on span "Save" at bounding box center [573, 40] width 12 height 7
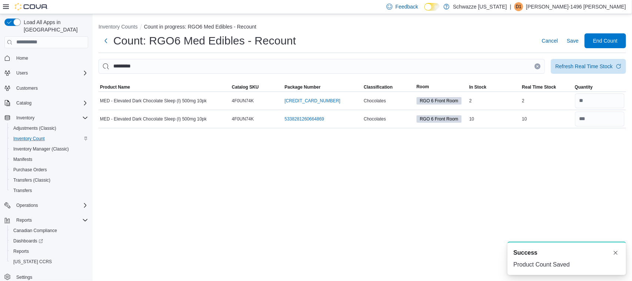
click at [538, 65] on icon "Clear input" at bounding box center [537, 66] width 3 height 3
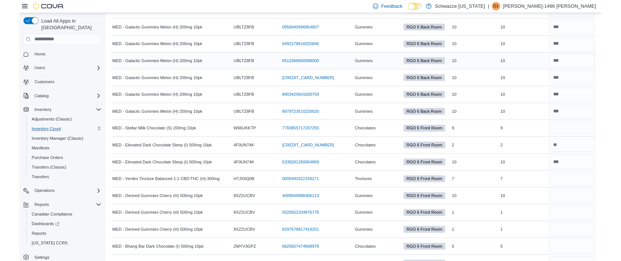
scroll to position [454, 0]
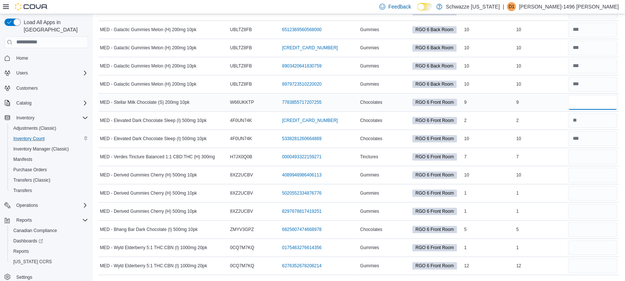
click at [600, 100] on input "number" at bounding box center [592, 102] width 49 height 15
click at [592, 155] on input "number" at bounding box center [592, 156] width 49 height 15
click at [589, 178] on input "number" at bounding box center [592, 174] width 49 height 15
click at [591, 191] on input "number" at bounding box center [592, 193] width 49 height 15
click at [591, 178] on input "number" at bounding box center [592, 174] width 49 height 15
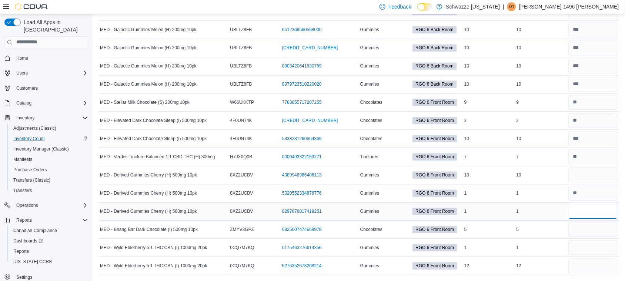
click at [611, 207] on input "number" at bounding box center [592, 211] width 49 height 15
click at [594, 230] on input "number" at bounding box center [592, 229] width 49 height 15
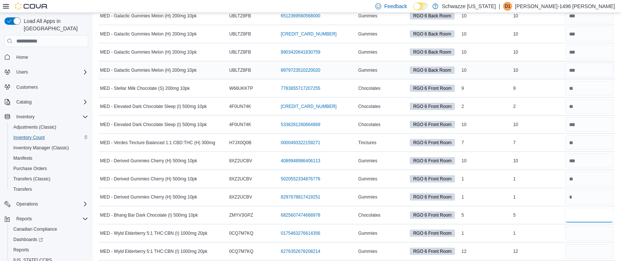
scroll to position [473, 0]
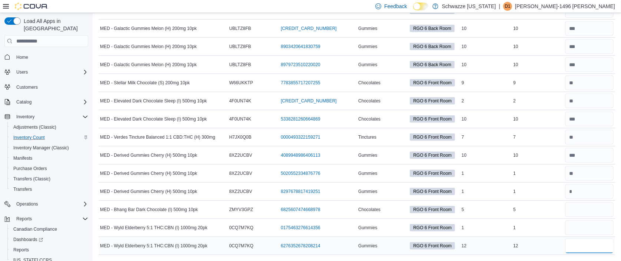
click at [597, 249] on input "number" at bounding box center [589, 246] width 49 height 15
click at [587, 228] on input "number" at bounding box center [589, 228] width 49 height 15
click at [576, 208] on input "number" at bounding box center [589, 210] width 49 height 15
click at [581, 231] on input "number" at bounding box center [589, 228] width 49 height 15
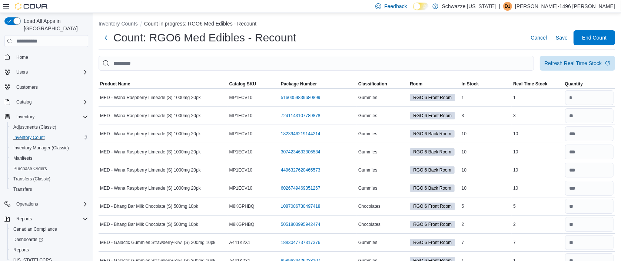
scroll to position [0, 0]
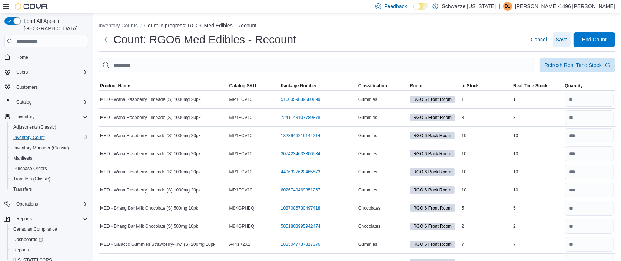
click at [567, 39] on span "Save" at bounding box center [561, 39] width 12 height 7
click at [606, 37] on span "End Count" at bounding box center [594, 39] width 24 height 7
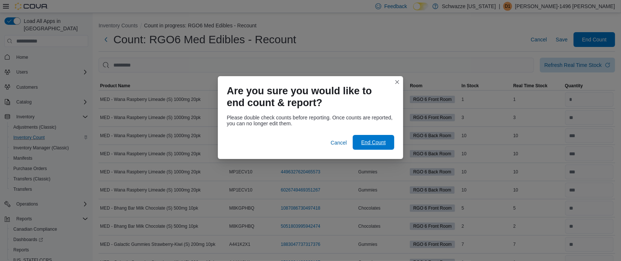
click at [370, 139] on span "End Count" at bounding box center [373, 142] width 33 height 15
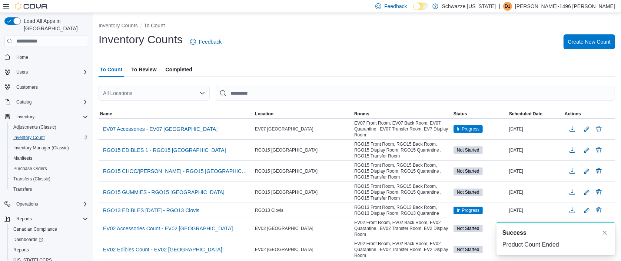
click at [188, 93] on div "All Locations" at bounding box center [154, 93] width 111 height 15
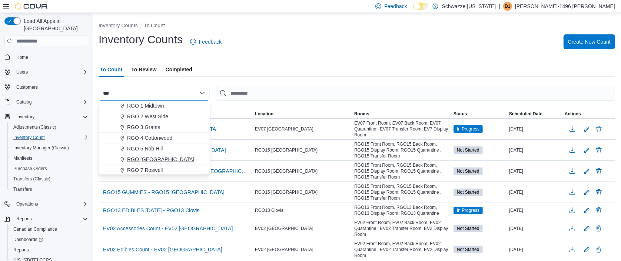
click at [176, 157] on span "RGO [GEOGRAPHIC_DATA]" at bounding box center [160, 159] width 67 height 7
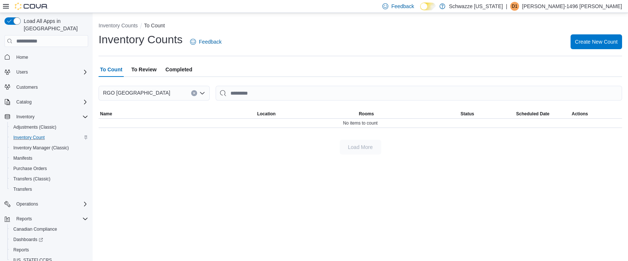
click at [193, 93] on icon "Clear input" at bounding box center [194, 93] width 3 height 3
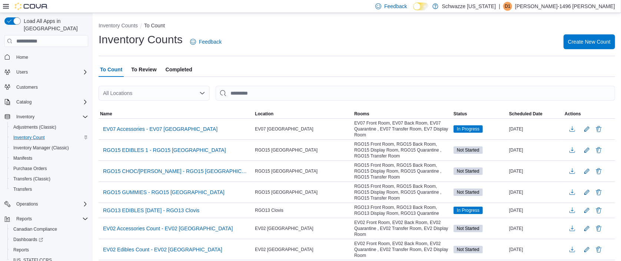
click at [582, 4] on p "[PERSON_NAME]-1496 [PERSON_NAME]" at bounding box center [565, 6] width 100 height 9
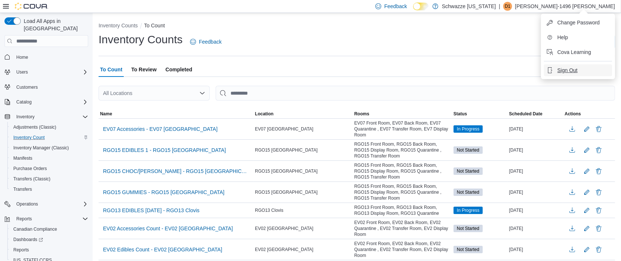
click at [578, 65] on button "Sign Out" at bounding box center [578, 70] width 68 height 12
